Goal: Information Seeking & Learning: Learn about a topic

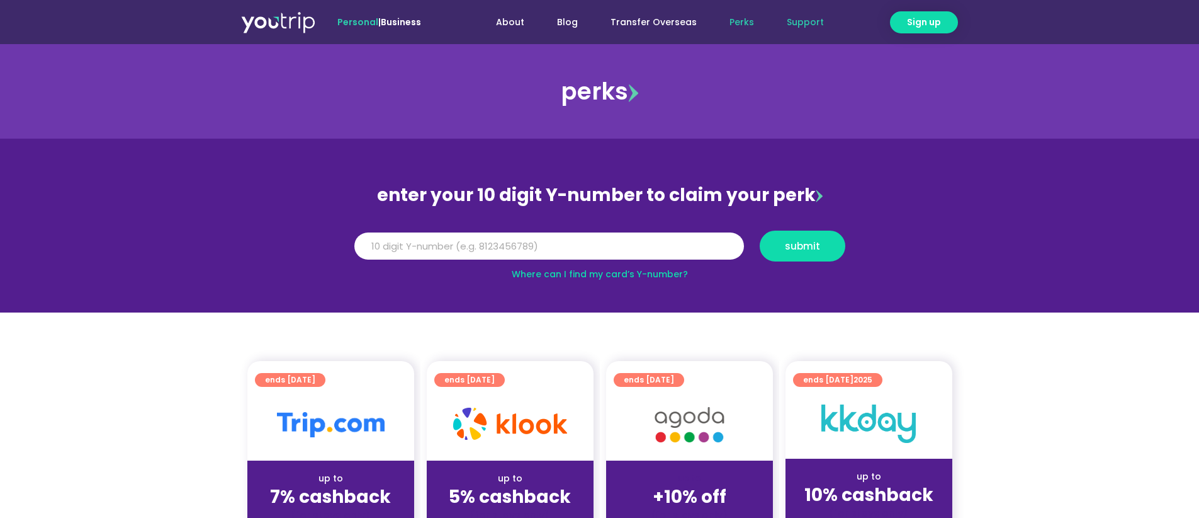
click at [800, 21] on link "Support" at bounding box center [806, 22] width 70 height 23
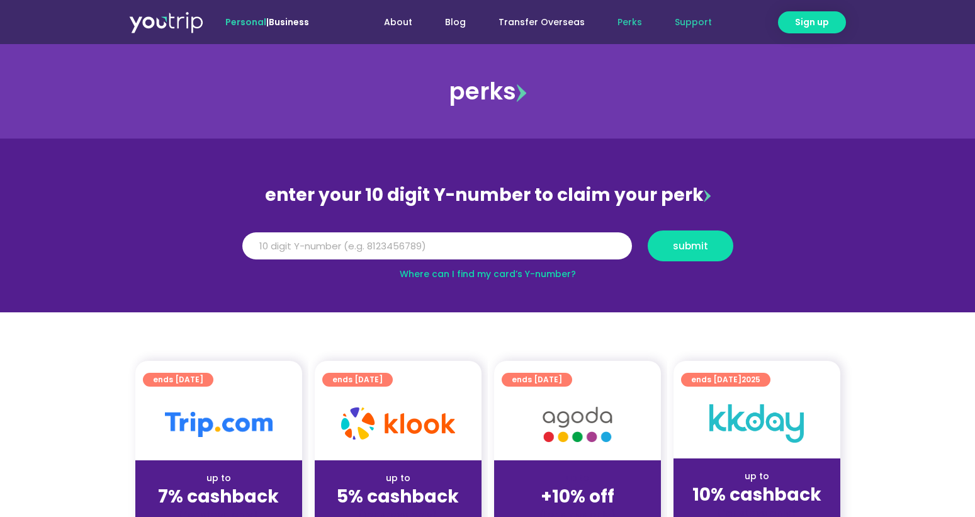
click at [694, 18] on link "Support" at bounding box center [694, 22] width 70 height 23
click at [690, 30] on link "Support" at bounding box center [694, 22] width 70 height 23
